Goal: Answer question/provide support

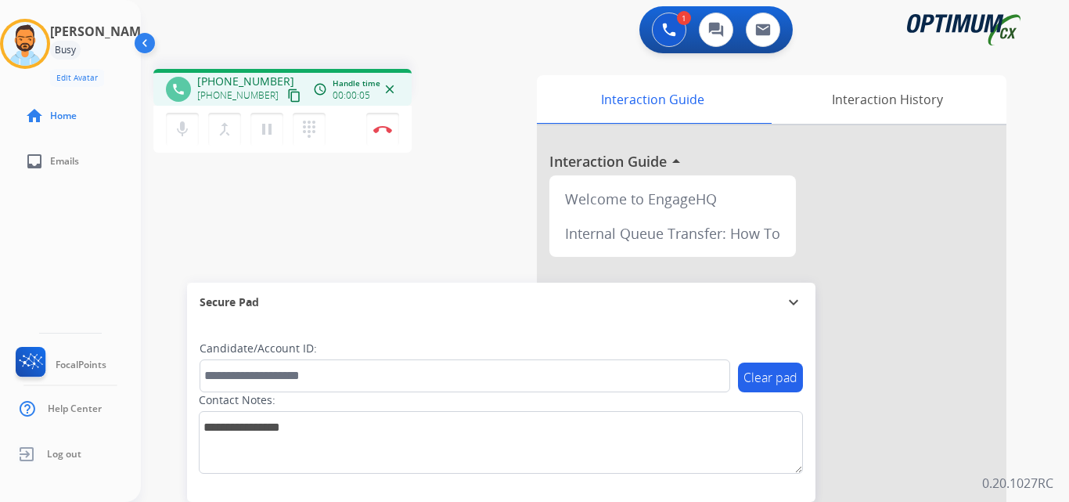
click at [285, 103] on button "content_copy" at bounding box center [294, 95] width 19 height 19
click at [383, 135] on button "Disconnect" at bounding box center [382, 129] width 33 height 33
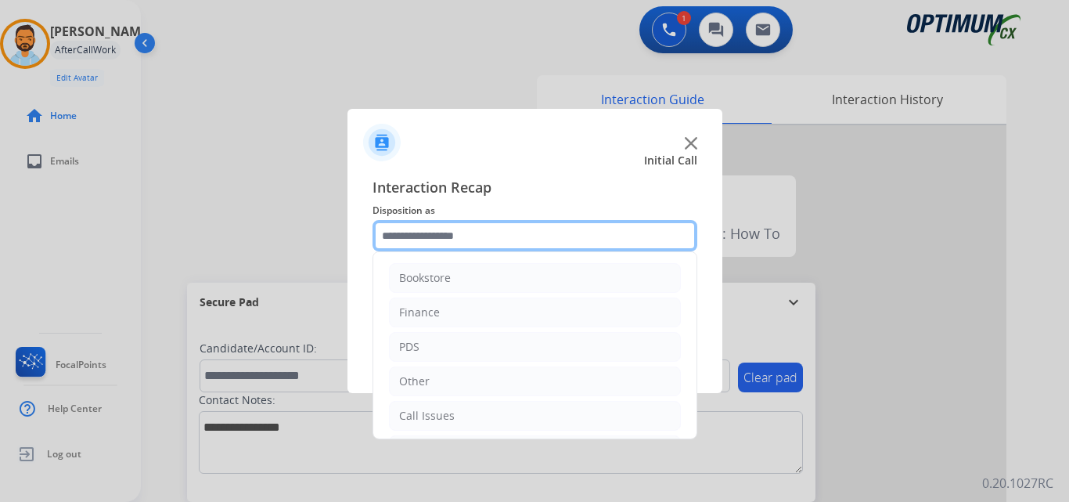
click at [455, 233] on input "text" at bounding box center [535, 235] width 325 height 31
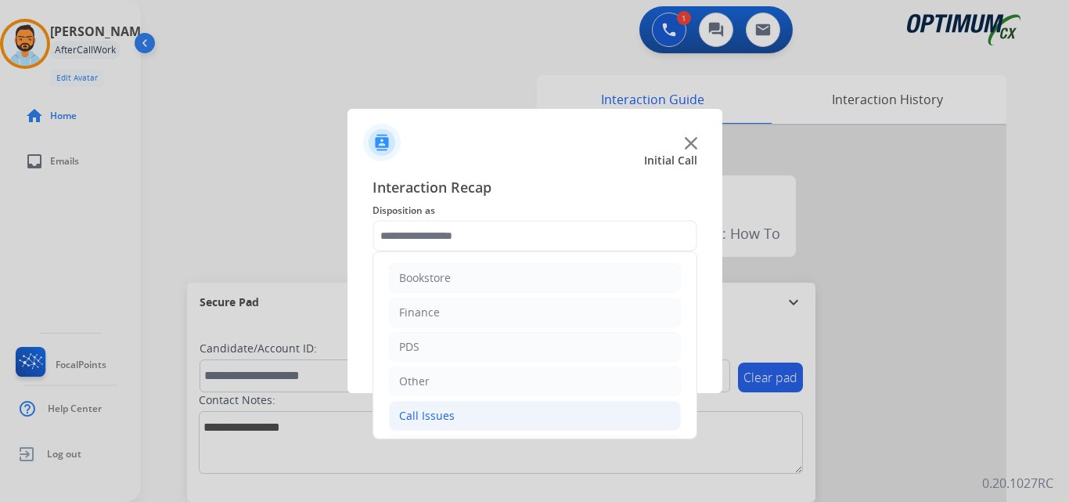
click at [510, 410] on li "Call Issues" at bounding box center [535, 416] width 292 height 30
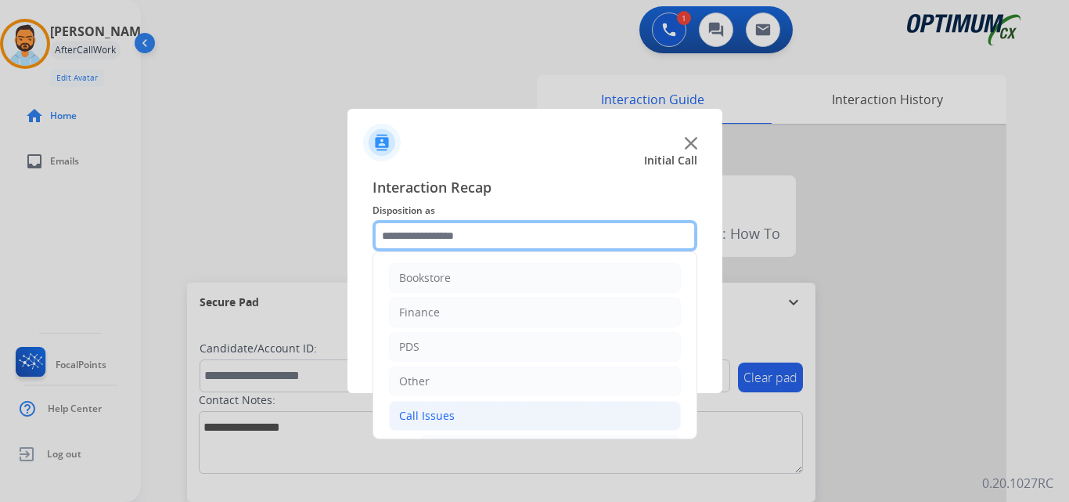
scroll to position [279, 0]
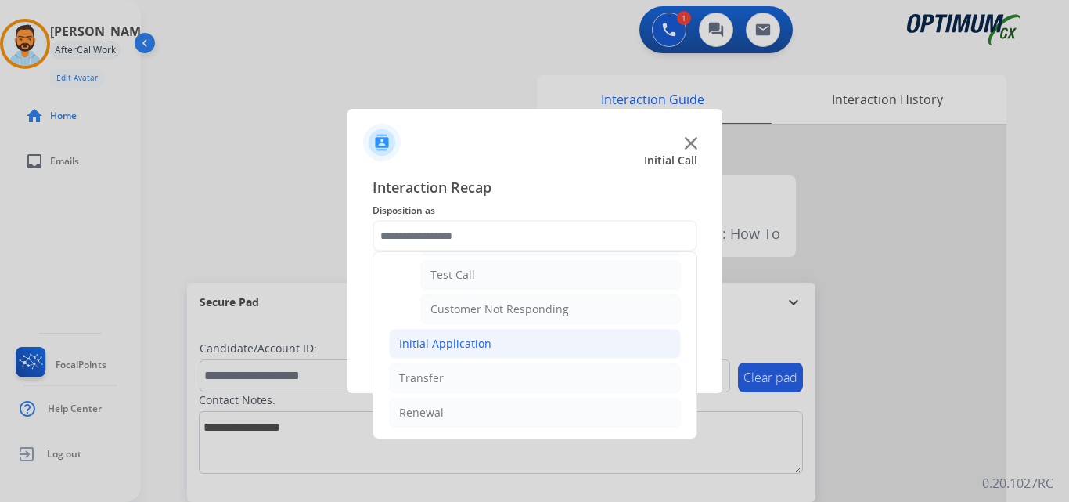
click at [473, 350] on div "Initial Application" at bounding box center [445, 344] width 92 height 16
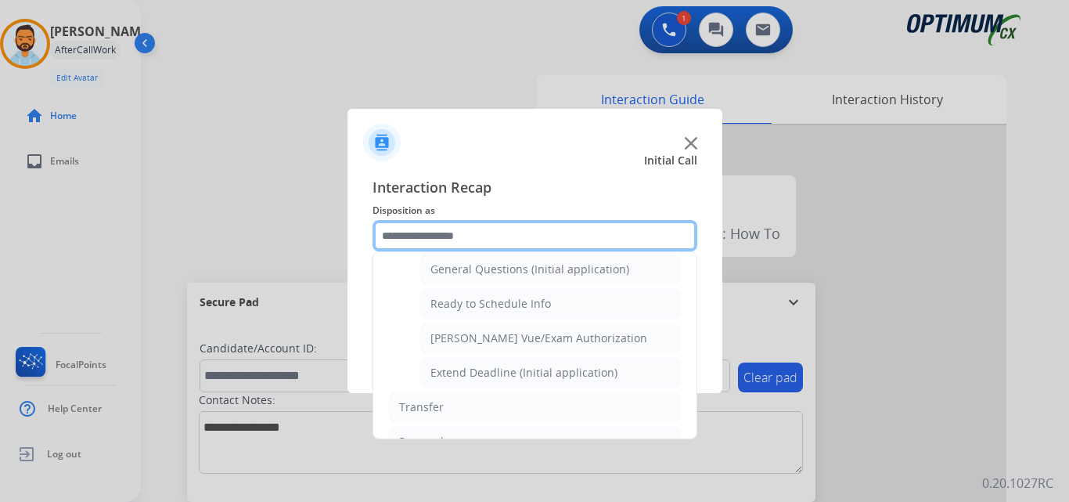
scroll to position [920, 0]
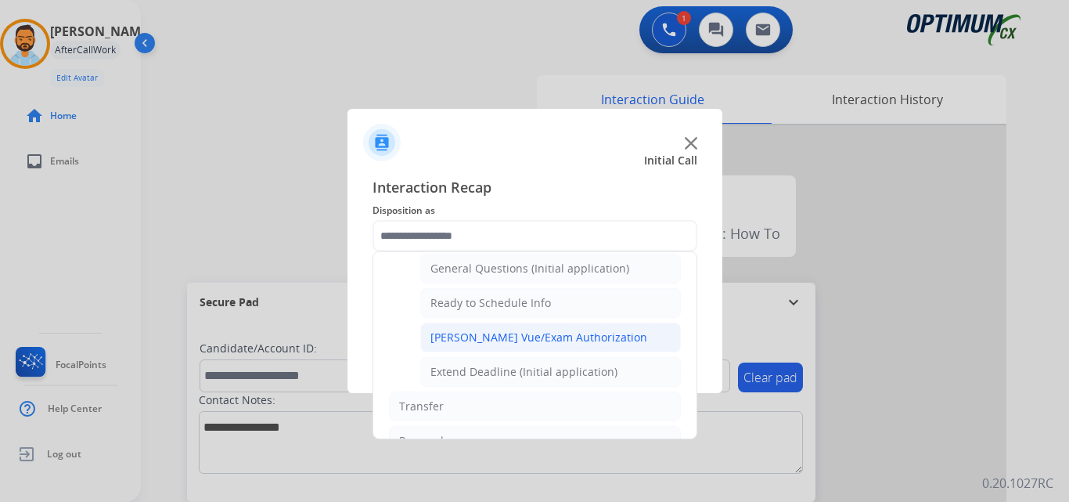
click at [547, 342] on div "[PERSON_NAME] Vue/Exam Authorization" at bounding box center [538, 337] width 217 height 16
type input "**********"
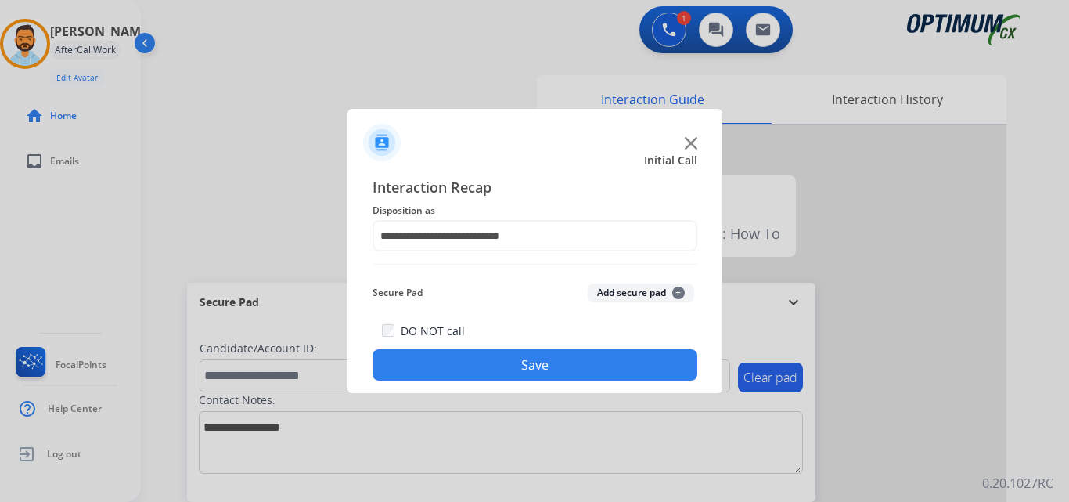
click at [523, 367] on button "Save" at bounding box center [535, 364] width 325 height 31
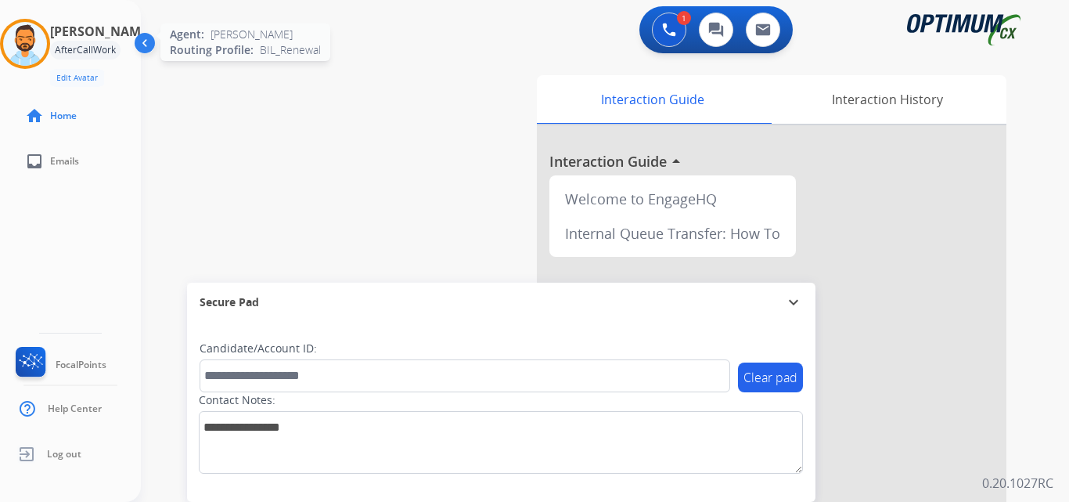
click at [24, 43] on img at bounding box center [25, 44] width 44 height 44
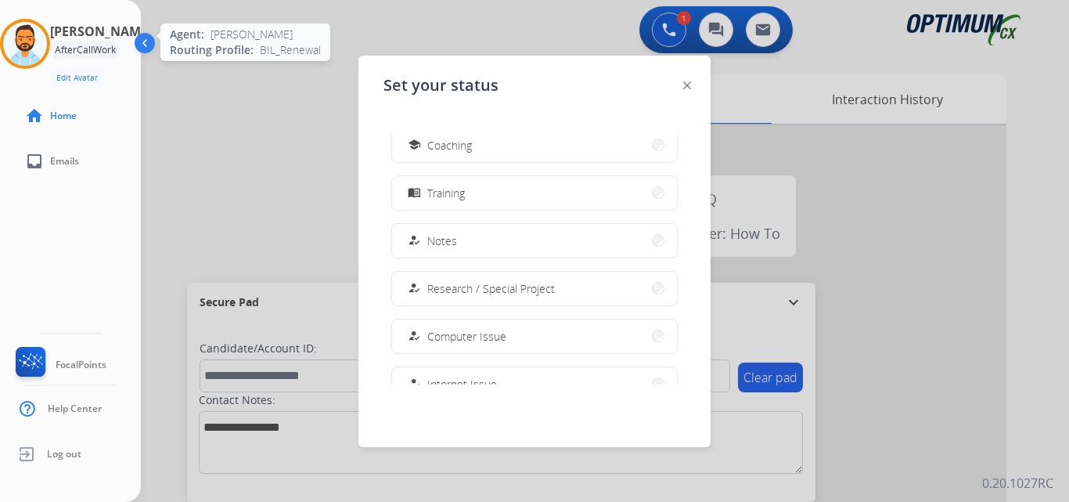
scroll to position [391, 0]
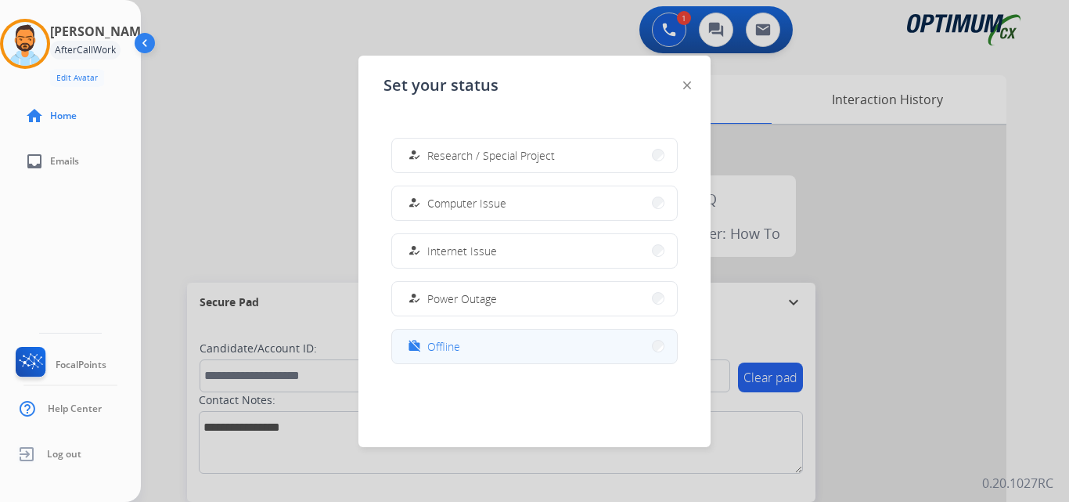
click at [467, 349] on button "work_off Offline" at bounding box center [534, 346] width 285 height 34
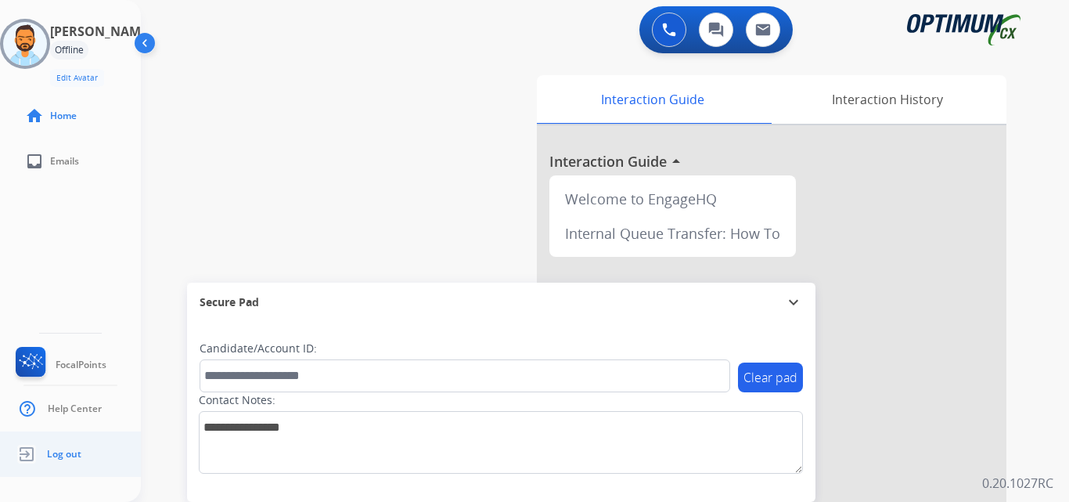
click at [74, 458] on span "Log out" at bounding box center [64, 454] width 34 height 13
